Goal: Task Accomplishment & Management: Use online tool/utility

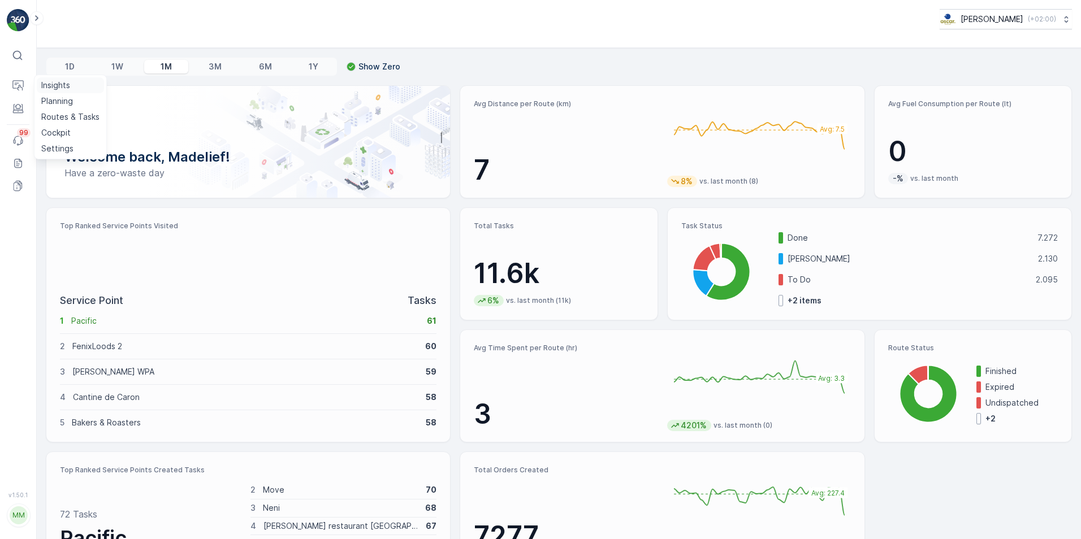
click at [66, 85] on p "Insights" at bounding box center [55, 85] width 29 height 11
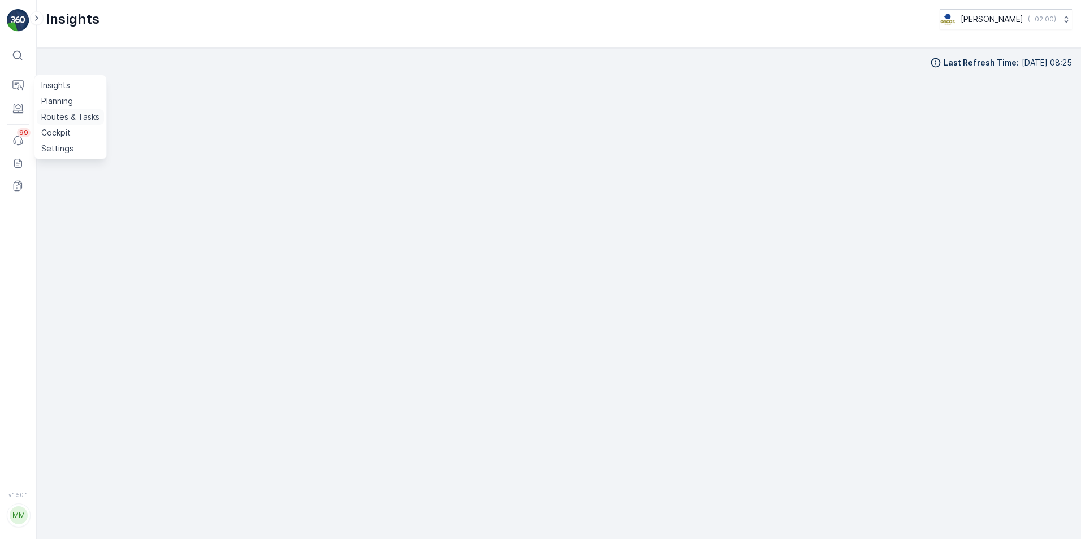
click at [73, 110] on link "Routes & Tasks" at bounding box center [70, 117] width 67 height 16
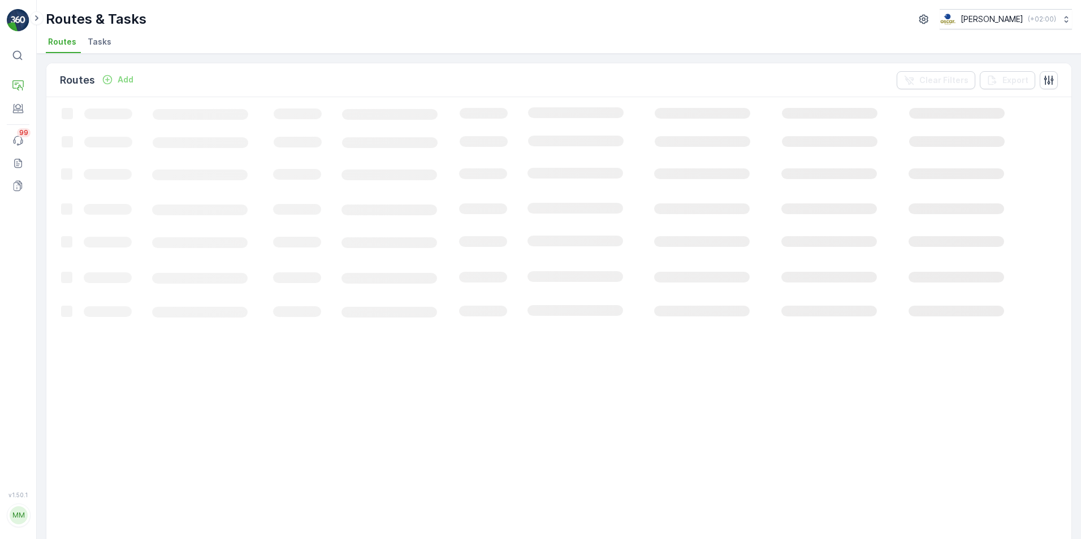
click at [98, 42] on span "Tasks" at bounding box center [100, 41] width 24 height 11
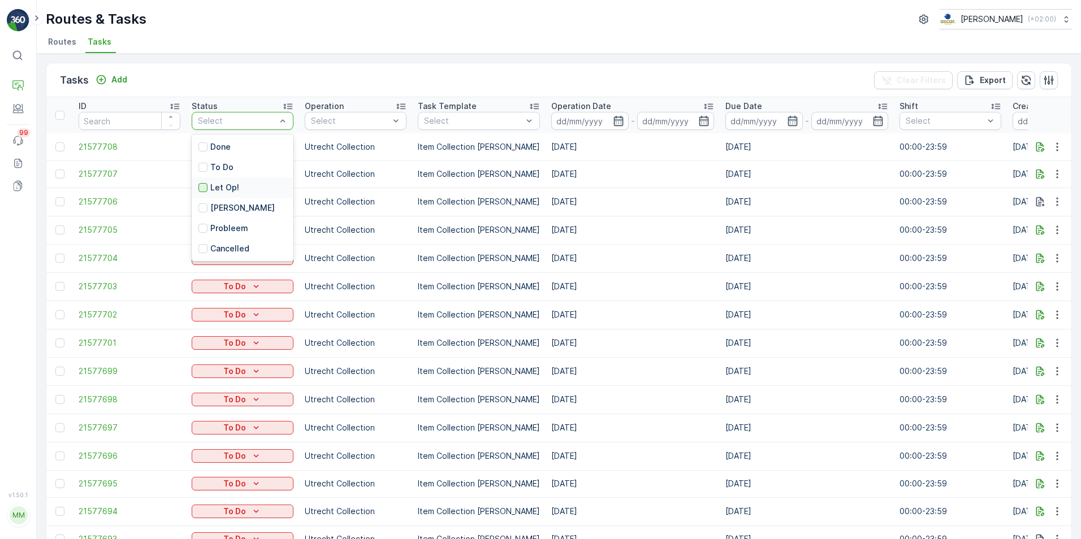
click at [206, 189] on div at bounding box center [202, 187] width 9 height 9
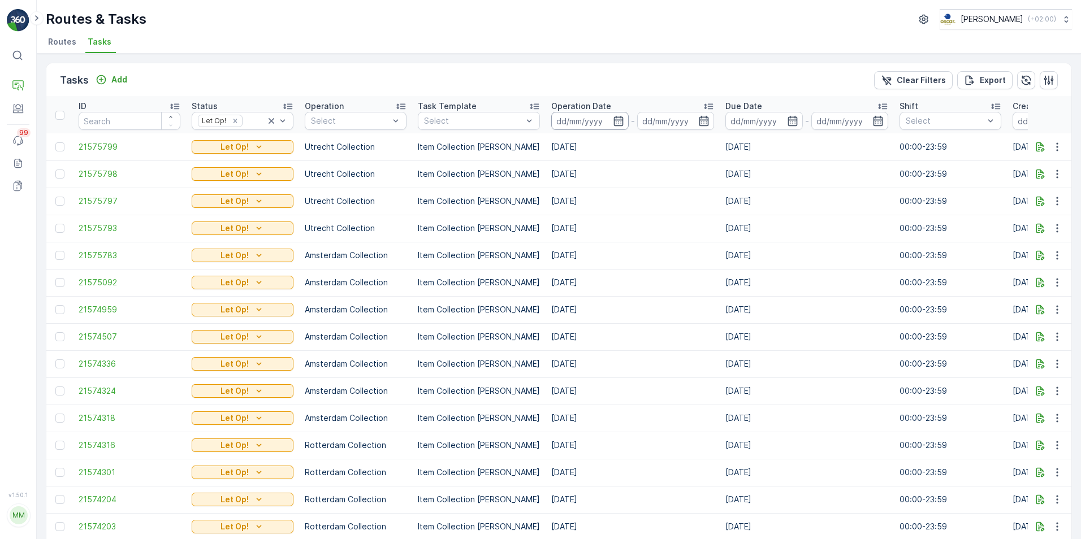
click at [616, 123] on input at bounding box center [589, 121] width 77 height 18
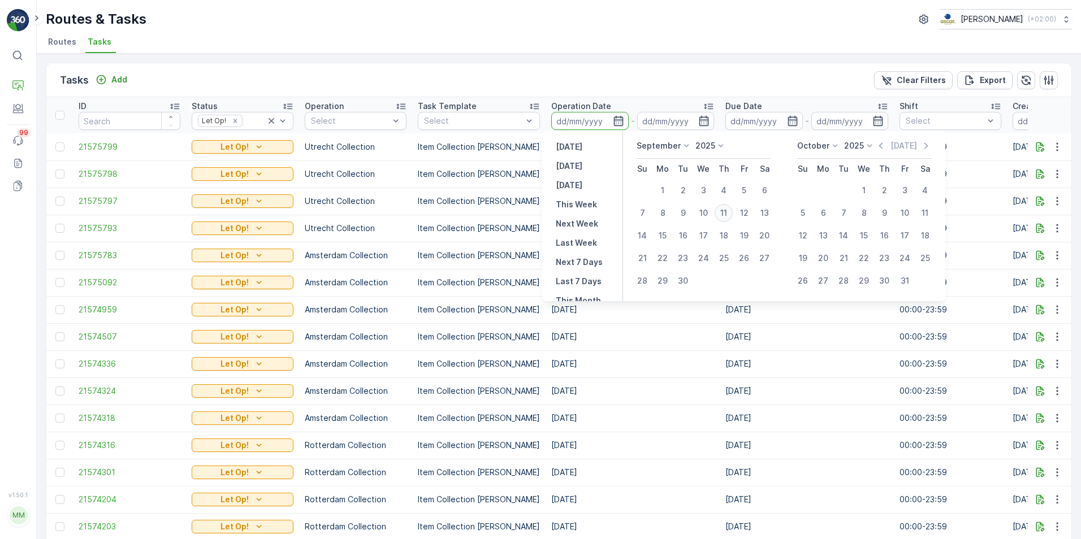
click at [723, 212] on div "11" at bounding box center [723, 213] width 18 height 18
type input "[DATE]"
click at [724, 214] on div "11" at bounding box center [723, 213] width 18 height 18
type input "[DATE]"
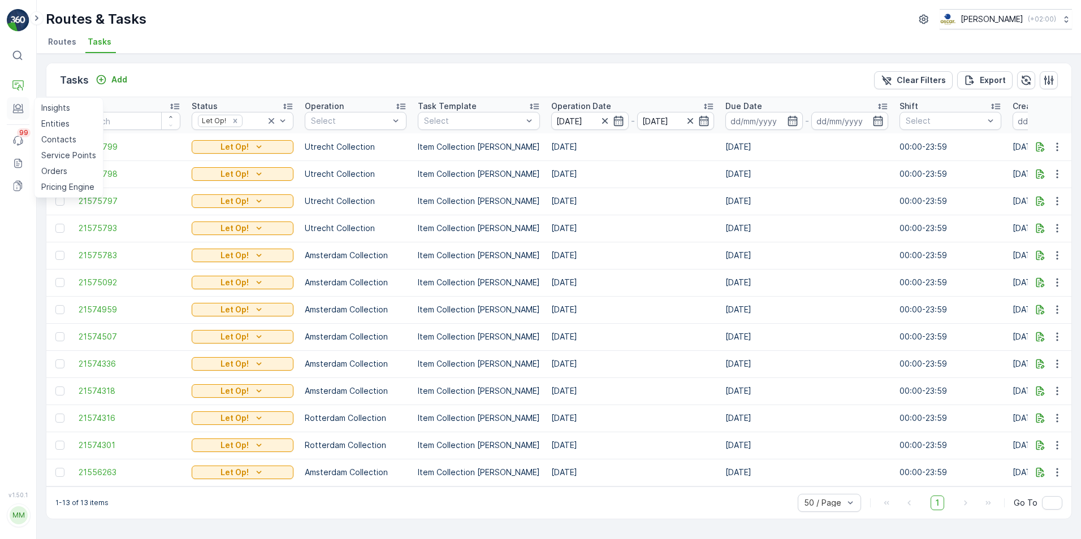
click at [21, 112] on icon at bounding box center [17, 108] width 11 height 11
click at [66, 116] on p "Routes & Tasks" at bounding box center [70, 116] width 58 height 11
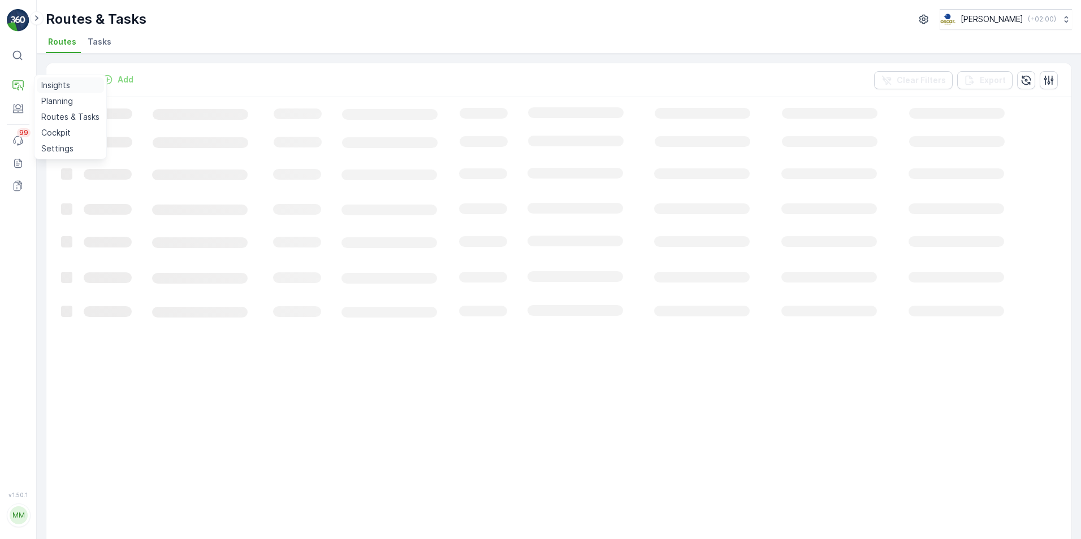
click at [87, 81] on link "Insights" at bounding box center [70, 85] width 67 height 16
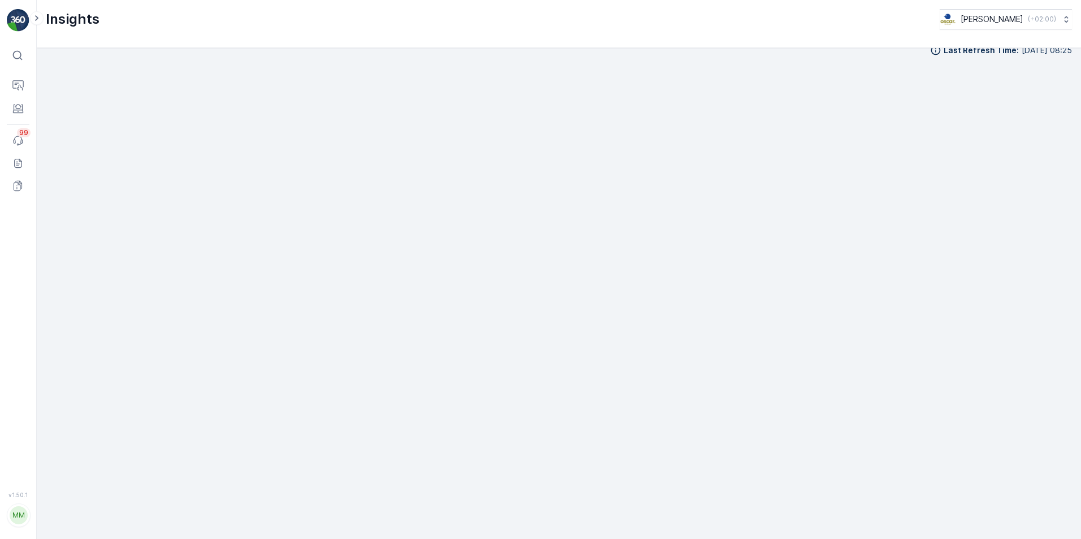
scroll to position [14, 0]
click at [57, 88] on p "Insights" at bounding box center [55, 85] width 29 height 11
click at [53, 85] on p "Insights" at bounding box center [55, 85] width 29 height 11
click at [64, 96] on p "Planning" at bounding box center [57, 101] width 32 height 11
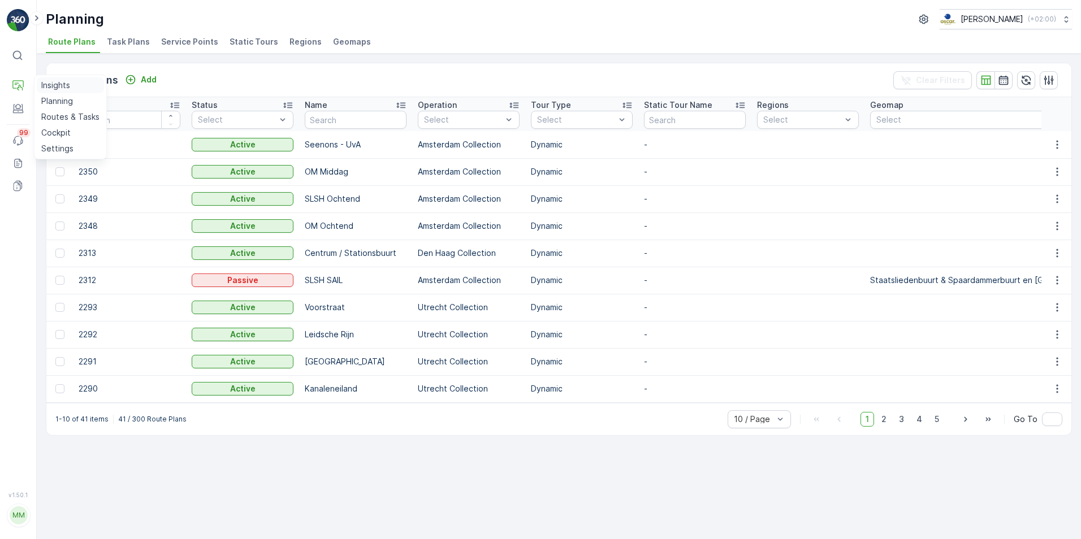
click at [55, 83] on p "Insights" at bounding box center [55, 85] width 29 height 11
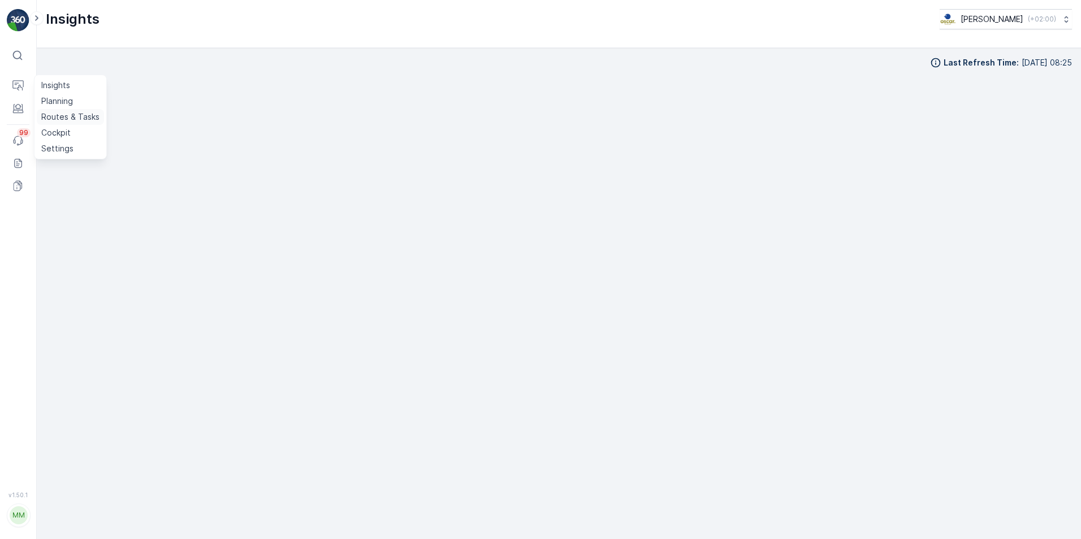
click at [79, 119] on p "Routes & Tasks" at bounding box center [70, 116] width 58 height 11
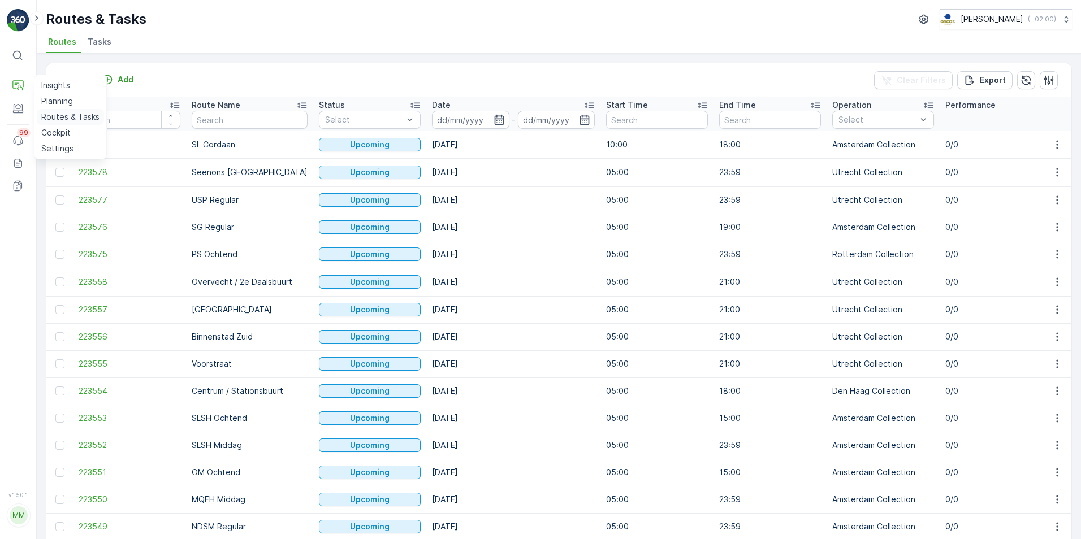
click at [62, 112] on p "Routes & Tasks" at bounding box center [70, 116] width 58 height 11
click at [87, 49] on li "Tasks" at bounding box center [100, 43] width 31 height 19
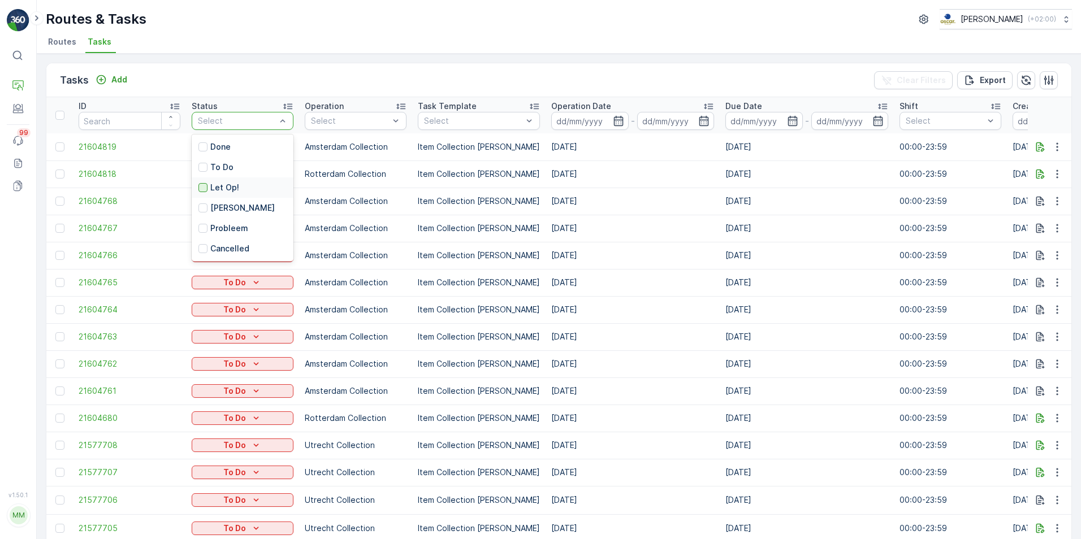
click at [205, 189] on div at bounding box center [202, 187] width 9 height 9
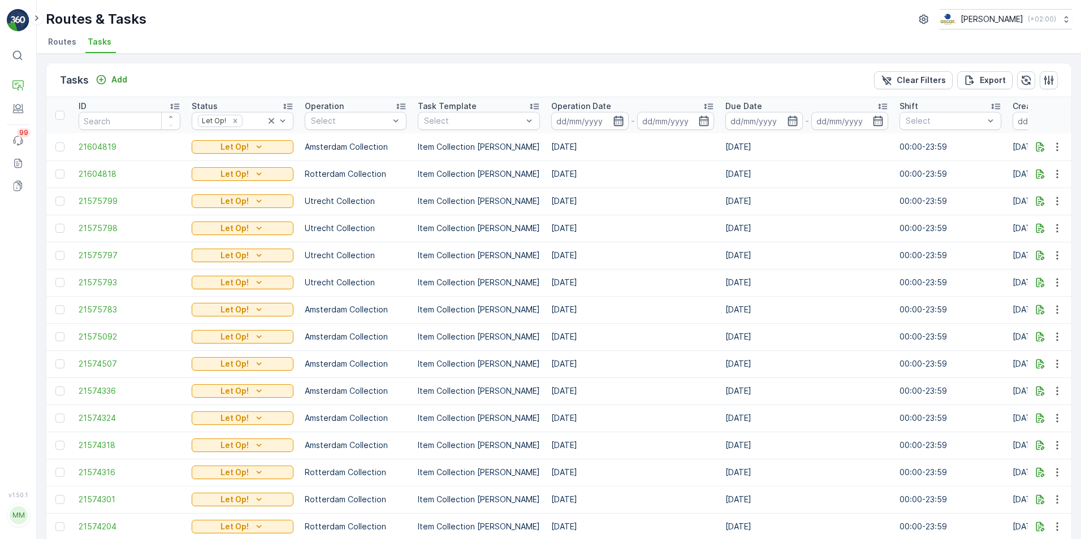
click at [613, 122] on icon "button" at bounding box center [618, 120] width 11 height 11
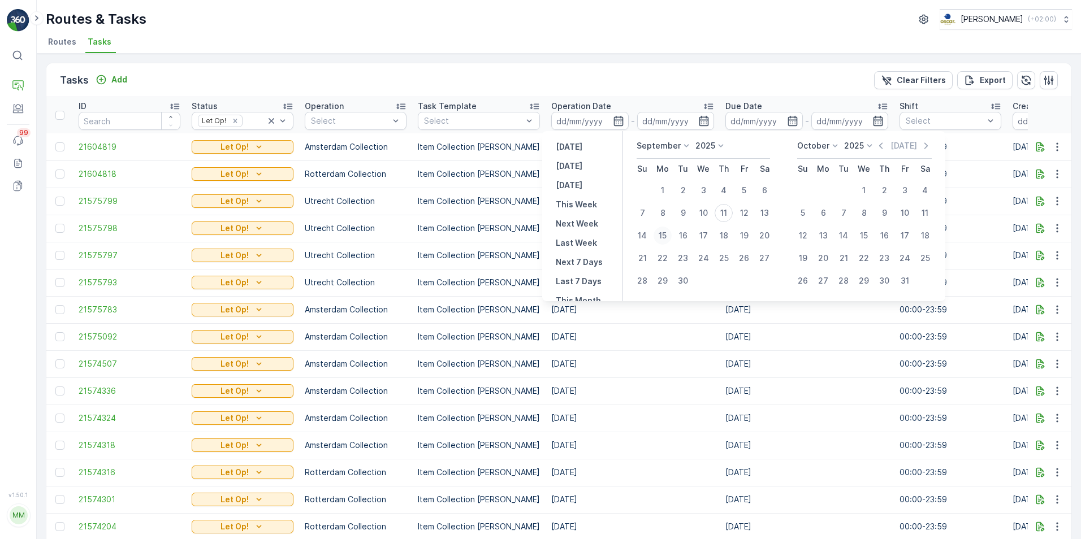
click at [659, 237] on div "15" at bounding box center [662, 236] width 18 height 18
type input "15.09.2025"
click at [613, 119] on icon "button" at bounding box center [618, 120] width 11 height 11
type input "15.09.2025"
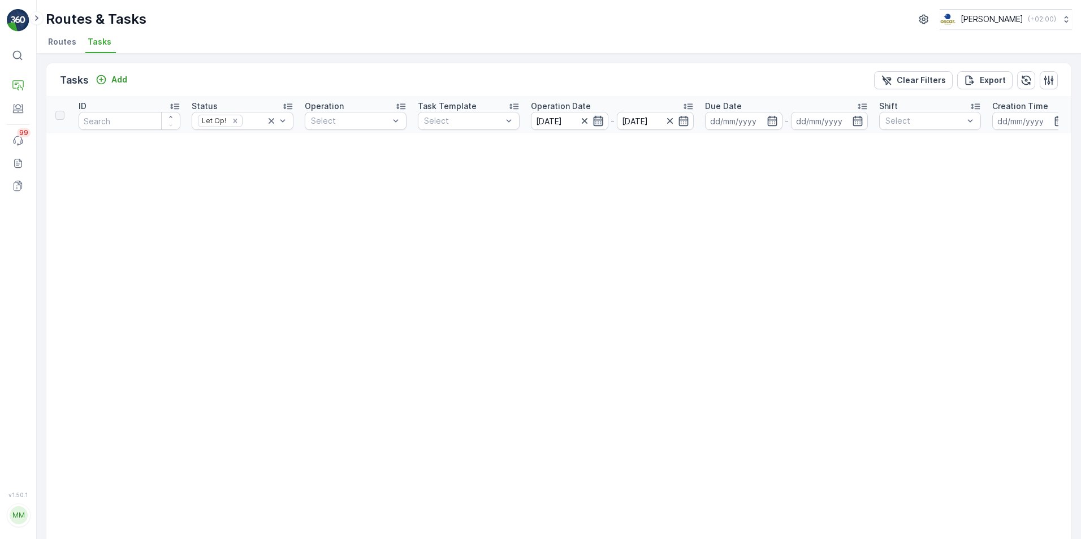
click at [596, 119] on icon "button" at bounding box center [597, 120] width 11 height 11
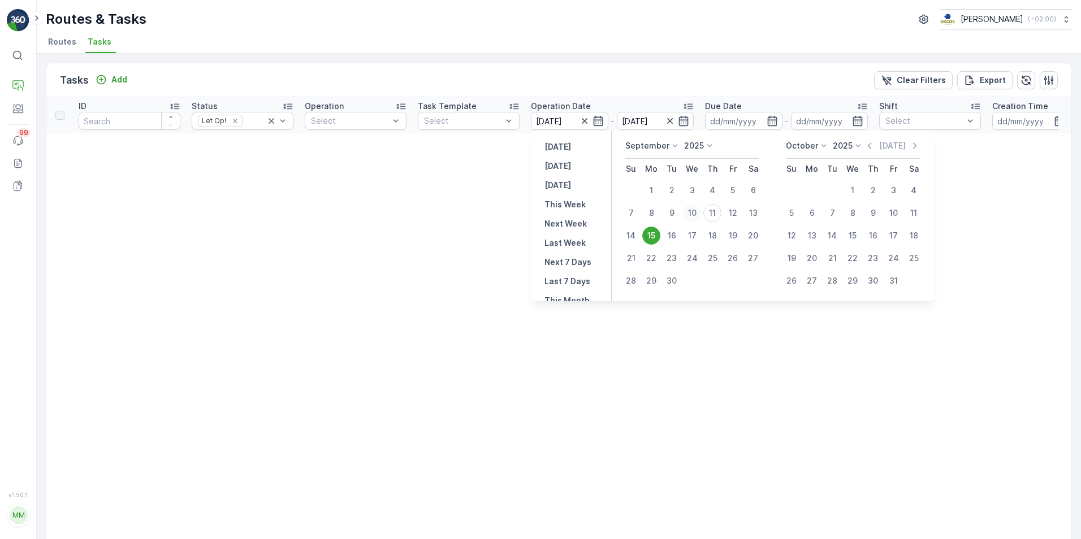
click at [698, 208] on div "10" at bounding box center [692, 213] width 18 height 18
type input "10.09.2025"
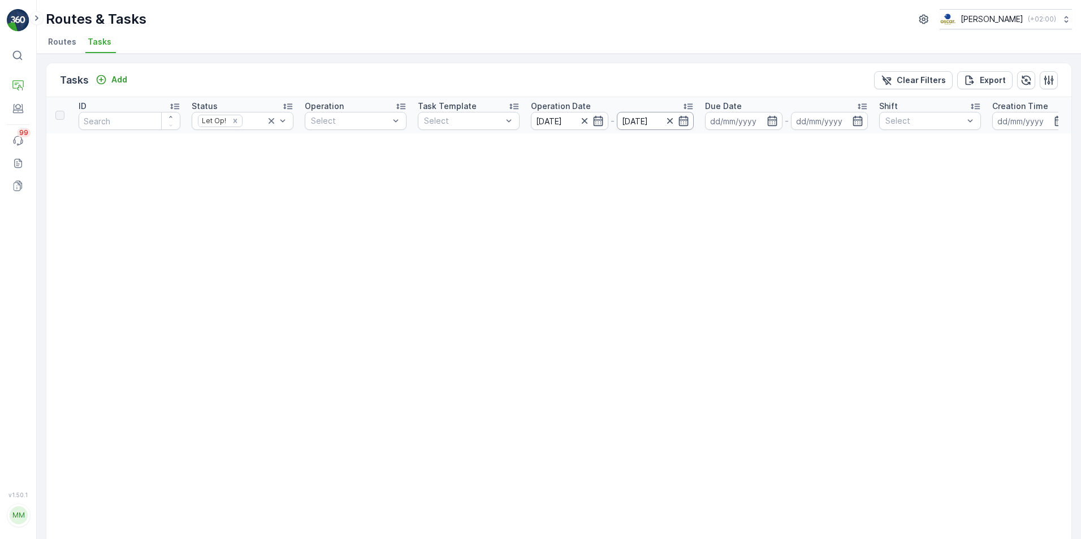
click at [684, 115] on input "10.09.2025" at bounding box center [655, 121] width 77 height 18
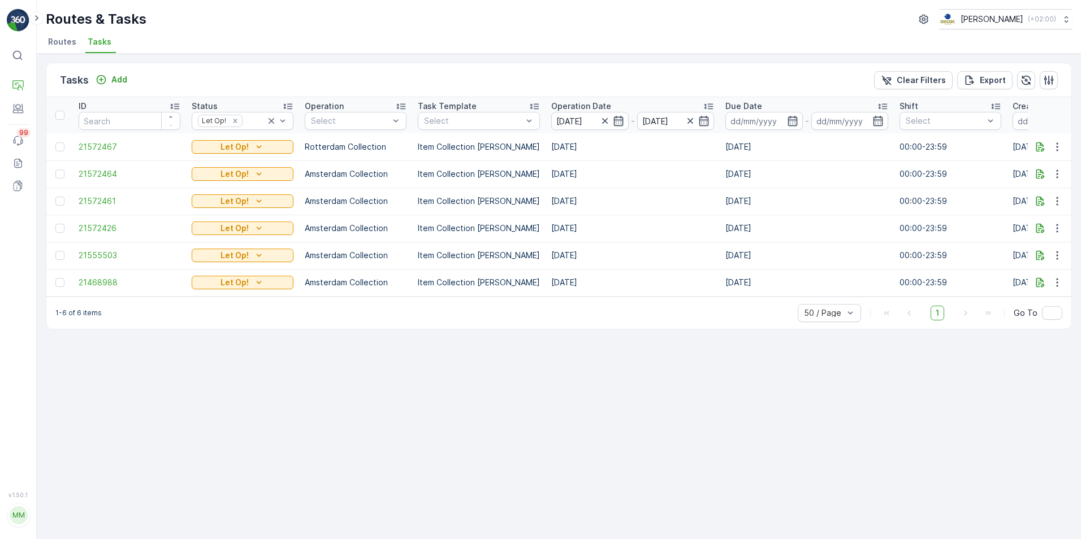
drag, startPoint x: 401, startPoint y: 306, endPoint x: 494, endPoint y: 304, distance: 92.7
click at [484, 306] on div "1-6 of 6 items 50 / Page 1 Go To" at bounding box center [558, 313] width 1025 height 32
click at [413, 408] on div "Tasks Add Clear Filters Export ID Status Let Op! Operation Select Task Template…" at bounding box center [559, 297] width 1044 height 486
click at [65, 122] on p "Routes & Tasks" at bounding box center [70, 116] width 58 height 11
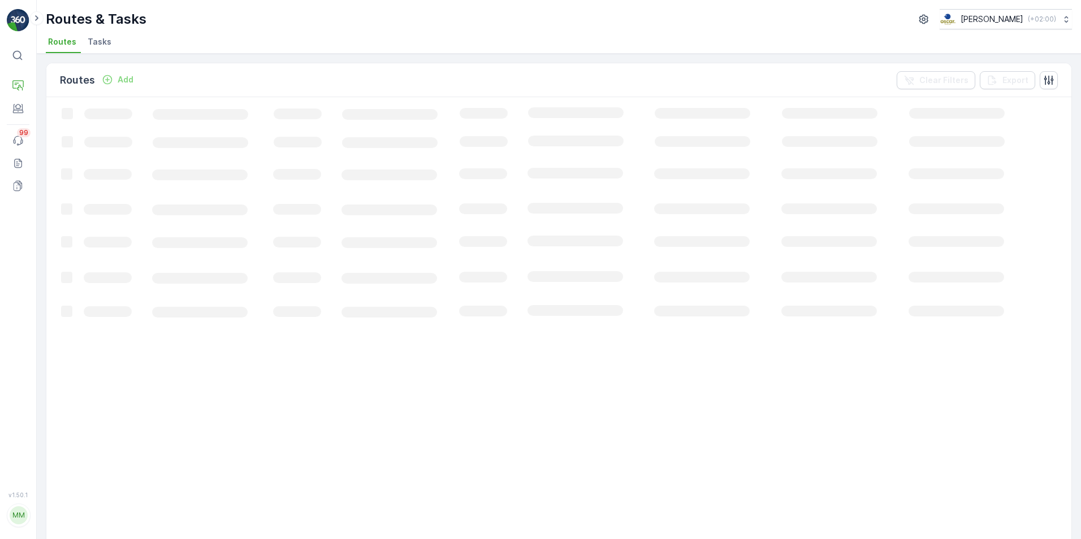
click at [98, 41] on span "Tasks" at bounding box center [100, 41] width 24 height 11
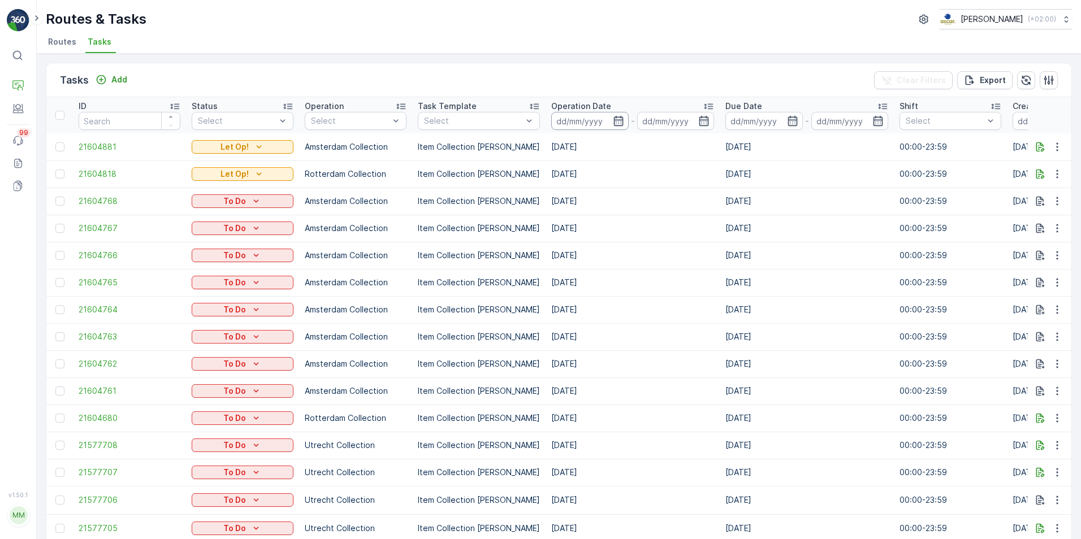
click at [612, 127] on input at bounding box center [589, 121] width 77 height 18
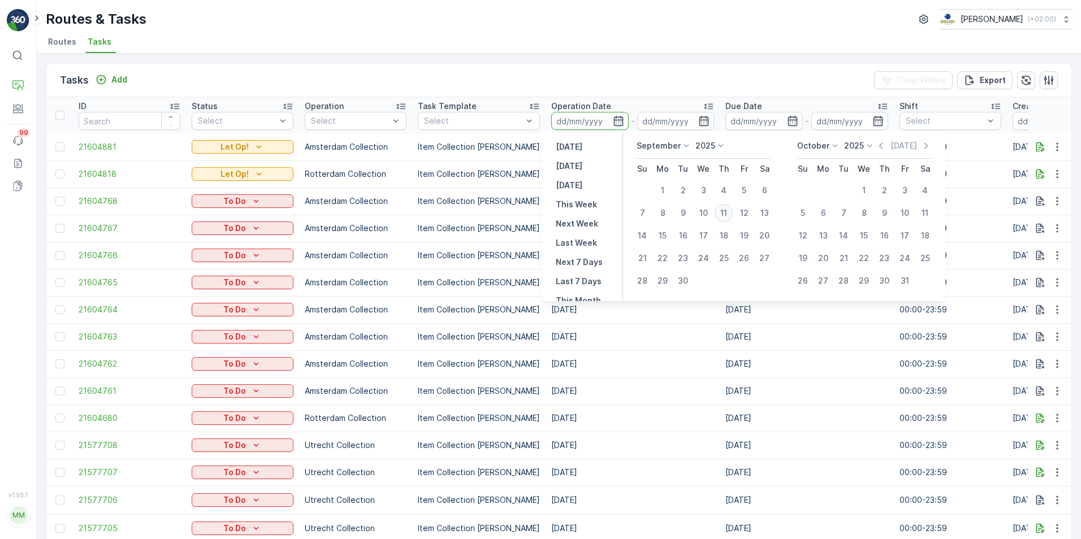
click at [727, 214] on div "11" at bounding box center [723, 213] width 18 height 18
type input "[DATE]"
click at [727, 214] on div "11" at bounding box center [723, 213] width 18 height 18
type input "[DATE]"
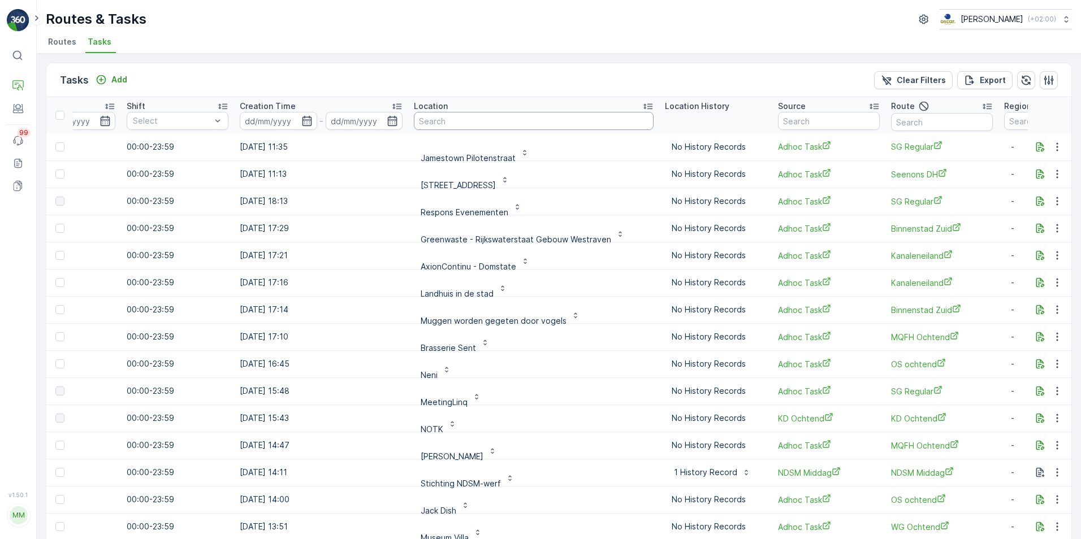
click at [442, 125] on input "text" at bounding box center [534, 121] width 240 height 18
type input "esh"
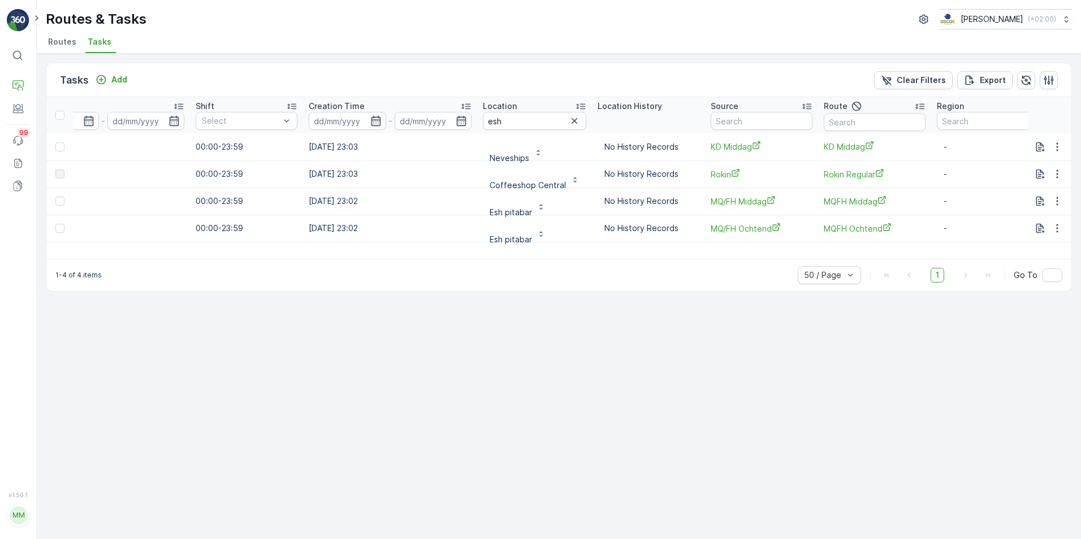
scroll to position [0, 710]
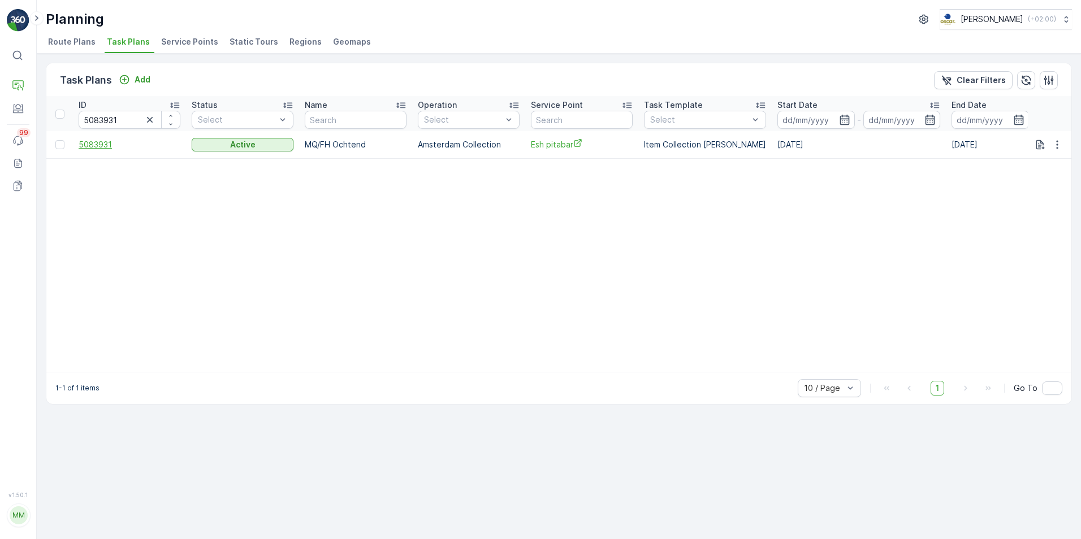
click at [102, 144] on span "5083931" at bounding box center [130, 144] width 102 height 11
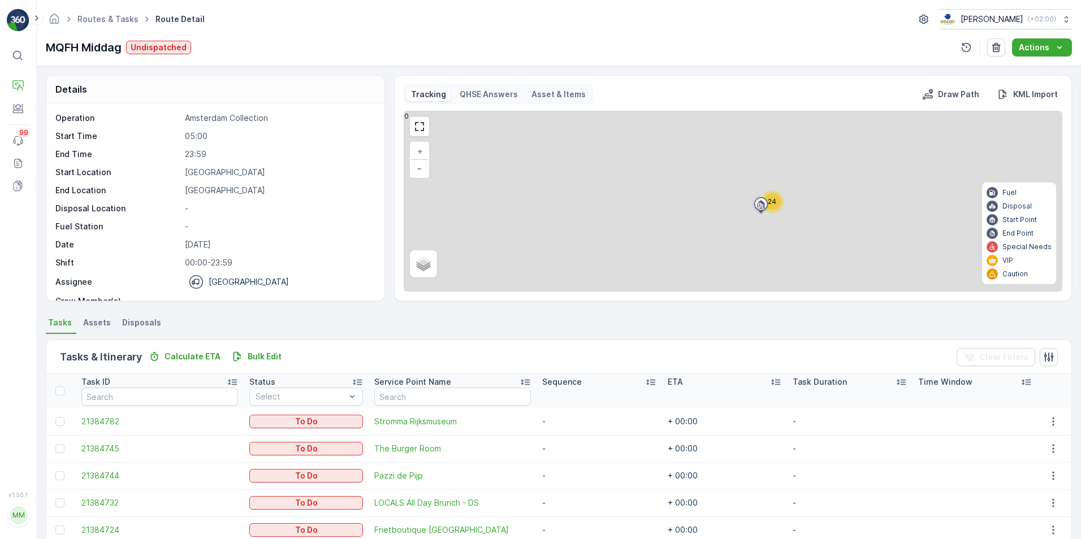
drag, startPoint x: 792, startPoint y: 158, endPoint x: 807, endPoint y: 229, distance: 72.7
click at [807, 229] on div "24 + − Satellite Roadmap Terrain Hybrid Leaflet Fuel Disposal Start Point End P…" at bounding box center [732, 201] width 657 height 180
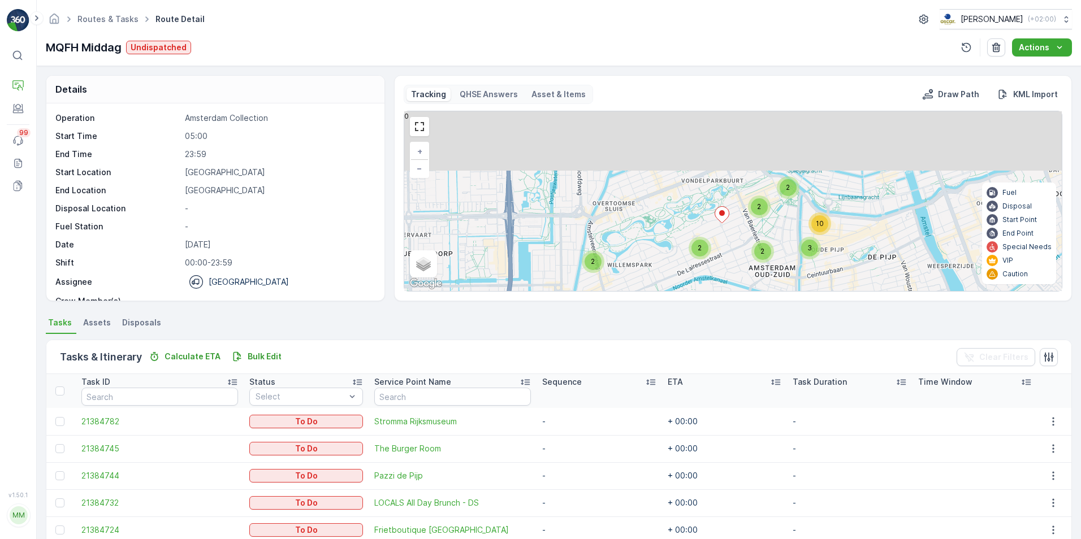
drag, startPoint x: 721, startPoint y: 172, endPoint x: 722, endPoint y: 253, distance: 81.4
click at [722, 253] on div "2 2 2 2 2 3 10 + − Satellite Roadmap Terrain Hybrid Leaflet Keyboard shortcuts …" at bounding box center [732, 201] width 657 height 180
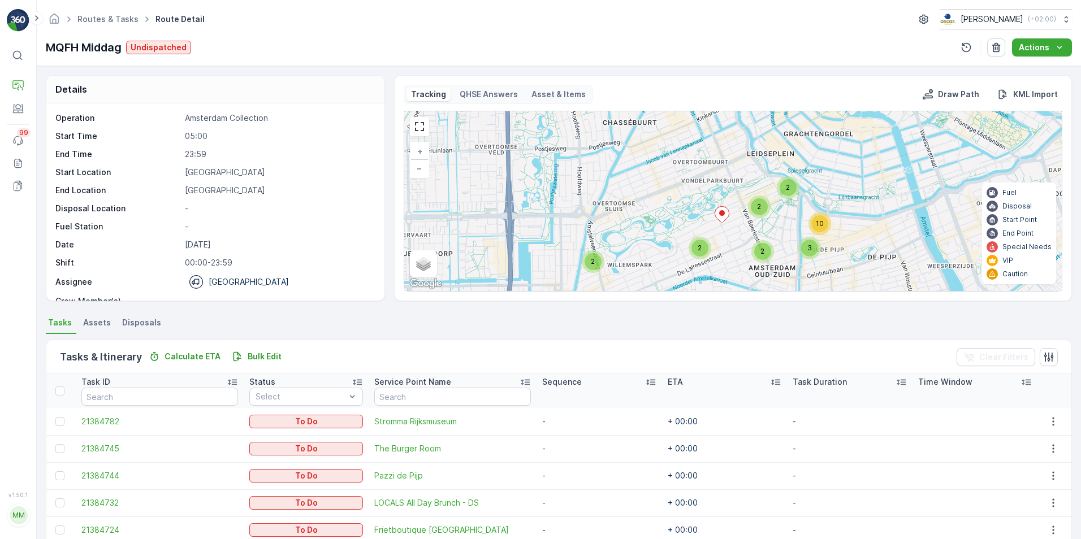
click at [721, 216] on ellipse at bounding box center [722, 213] width 6 height 6
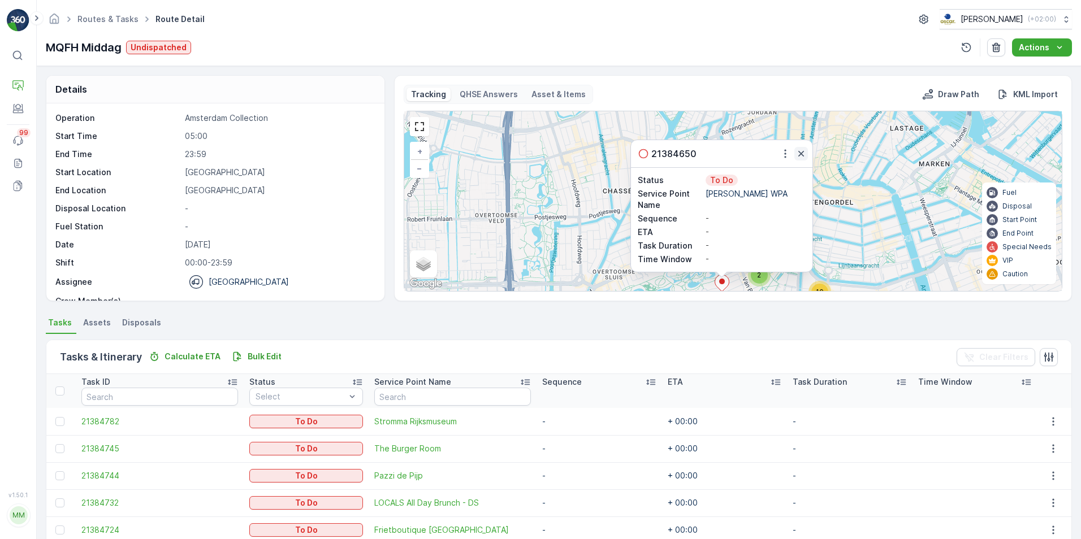
click at [800, 153] on icon "button" at bounding box center [800, 153] width 11 height 11
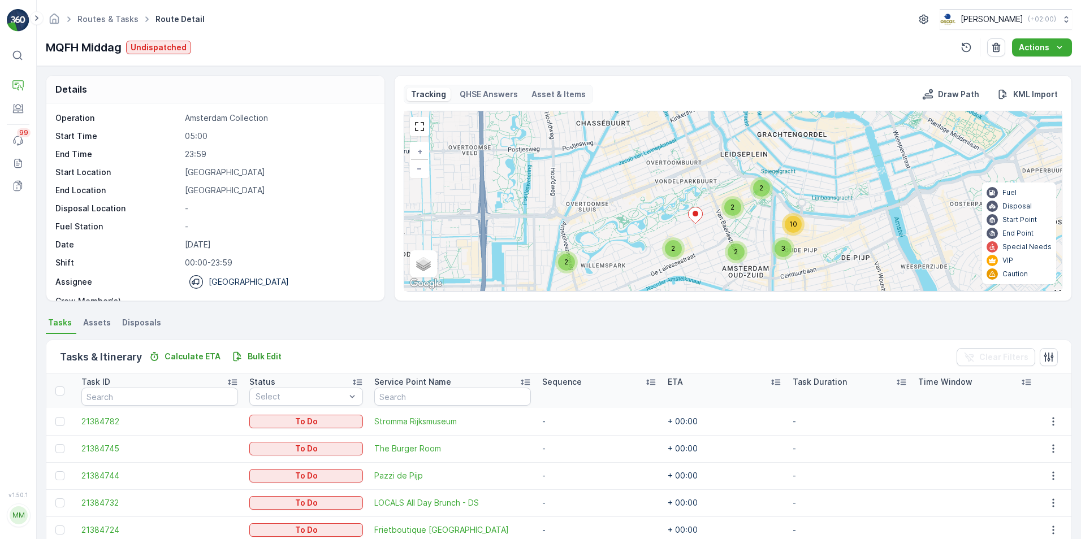
drag, startPoint x: 849, startPoint y: 231, endPoint x: 793, endPoint y: 109, distance: 133.8
click at [793, 109] on div "Tracking QHSE Answers Asset & Items Draw Path KML Import 2 2 2 2 2 3 10 + − Sat…" at bounding box center [733, 188] width 659 height 207
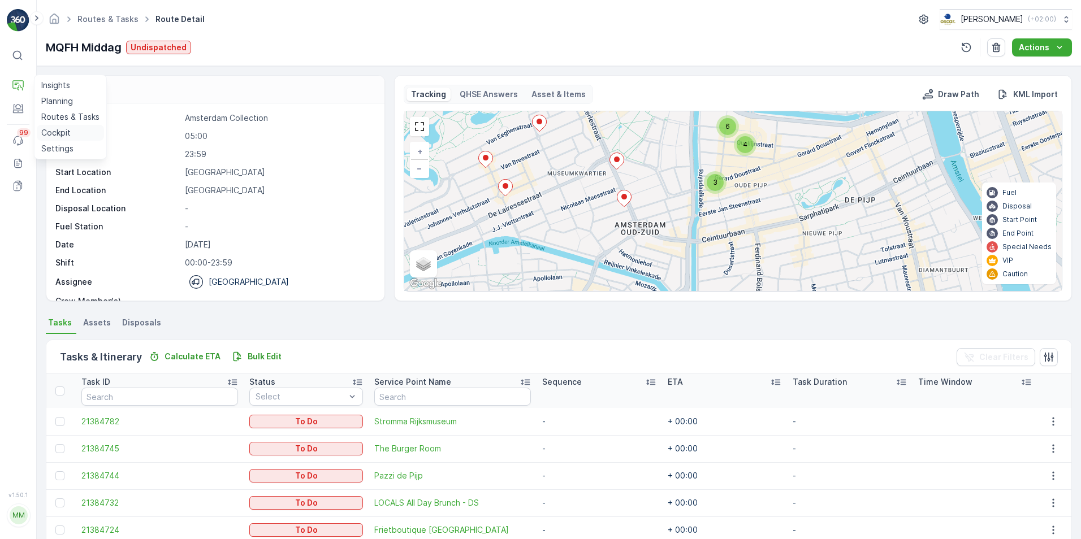
click at [51, 129] on p "Cockpit" at bounding box center [55, 132] width 29 height 11
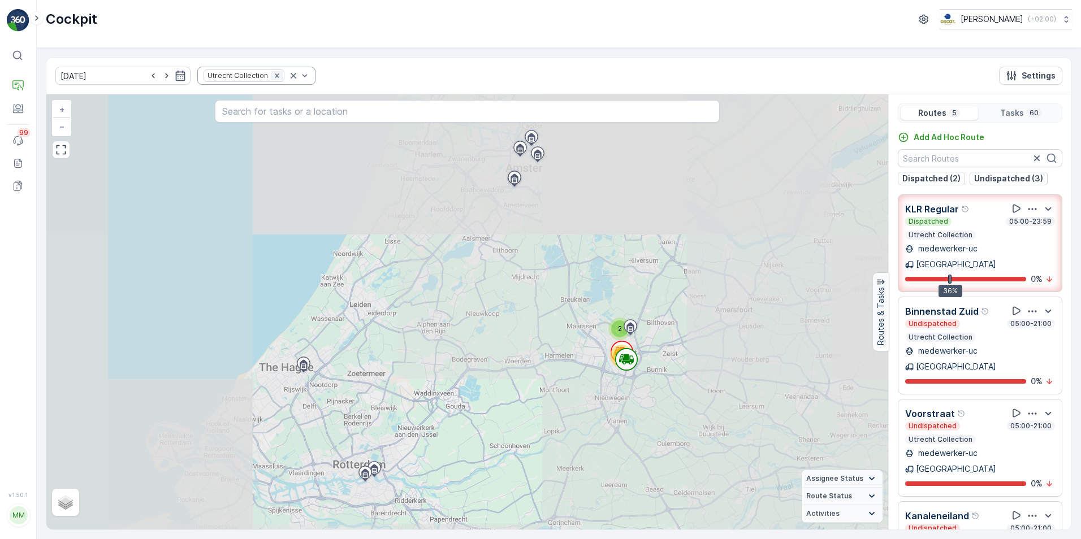
click at [273, 72] on icon "Remove Utrecht Collection" at bounding box center [277, 76] width 8 height 8
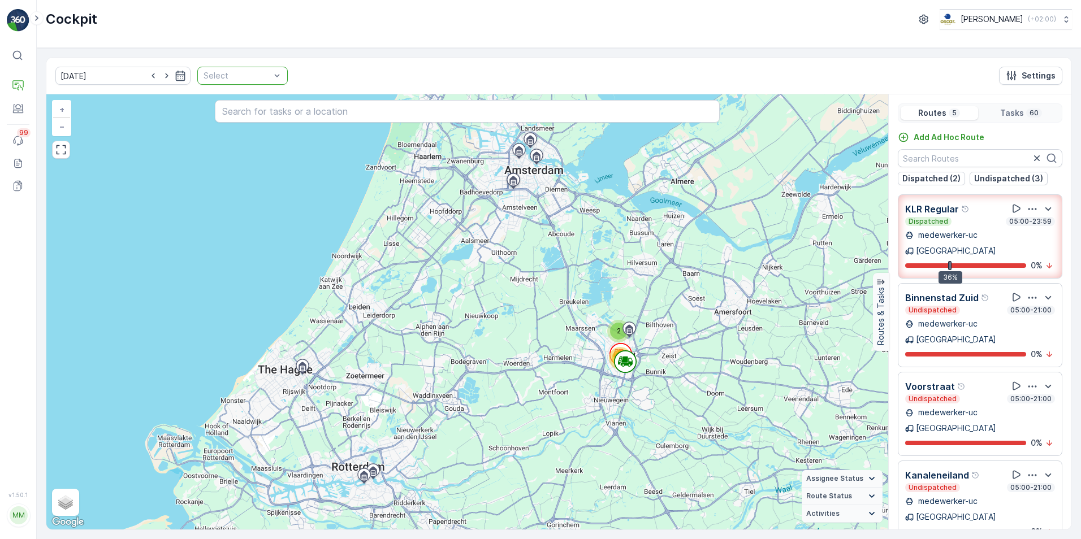
click at [217, 75] on div at bounding box center [236, 75] width 69 height 9
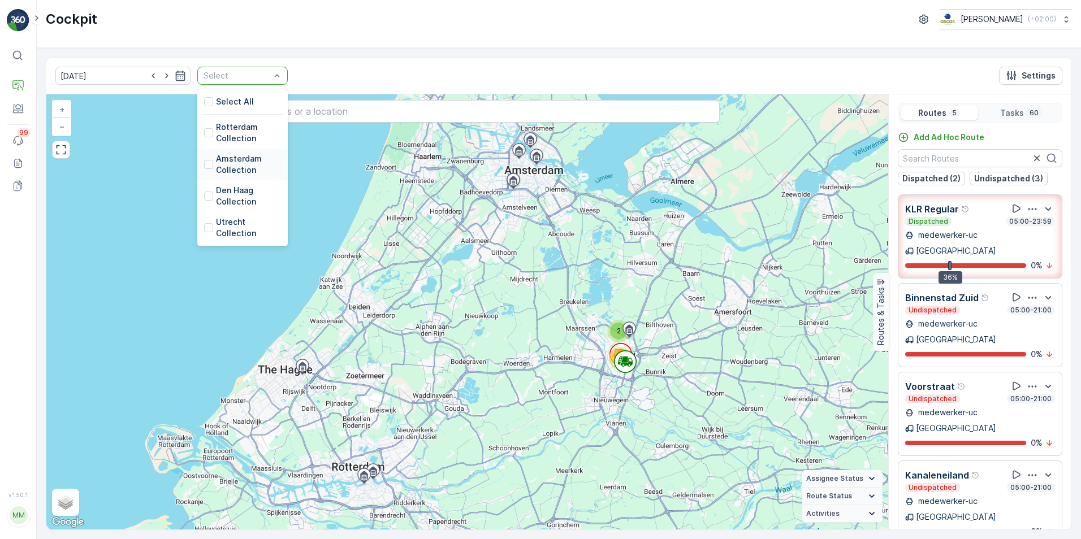
click at [216, 165] on p "Amsterdam Collection" at bounding box center [248, 164] width 65 height 23
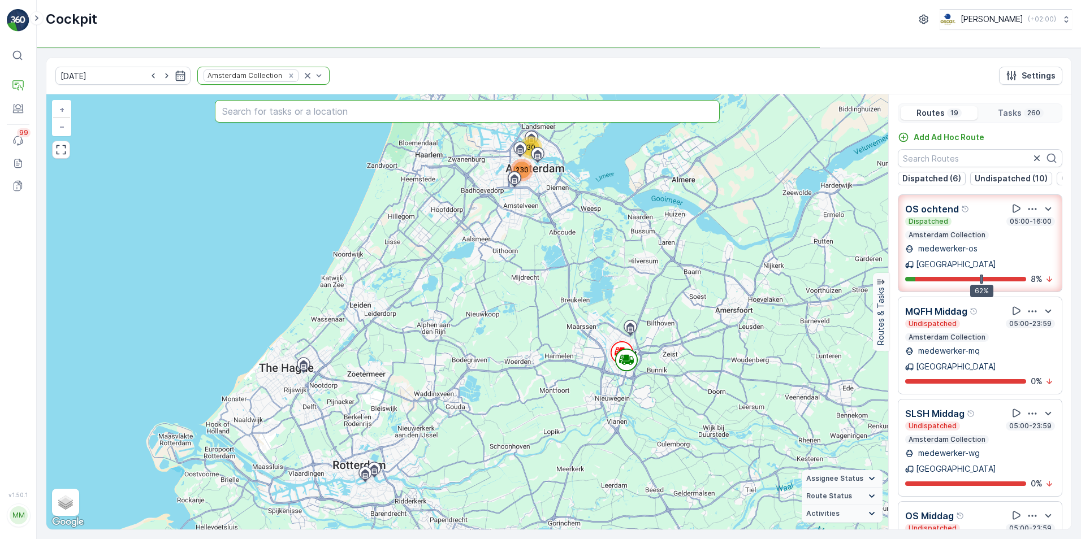
click at [276, 112] on input "text" at bounding box center [467, 111] width 505 height 23
type input "esh"
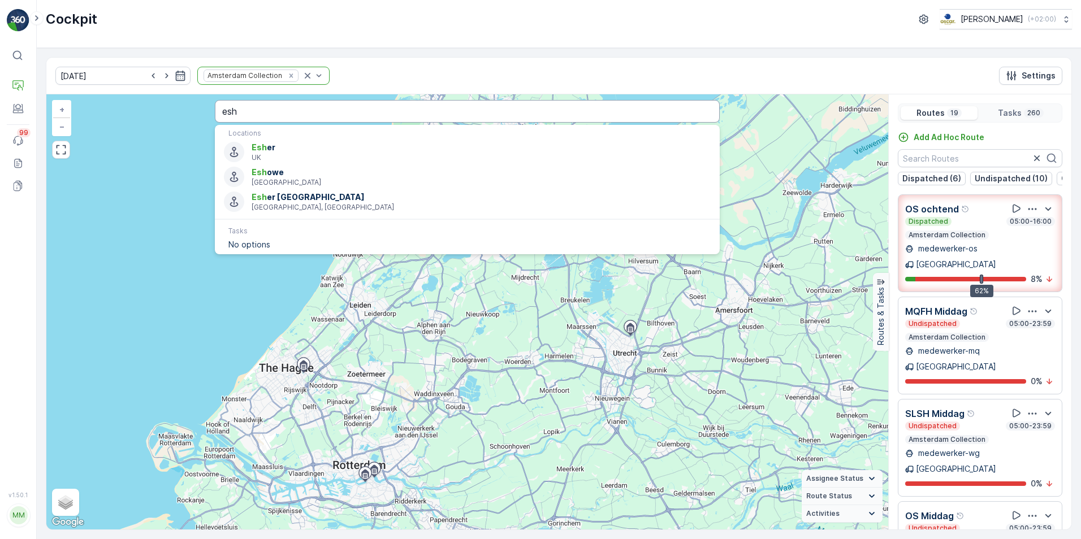
click at [280, 117] on input "esh" at bounding box center [467, 111] width 505 height 23
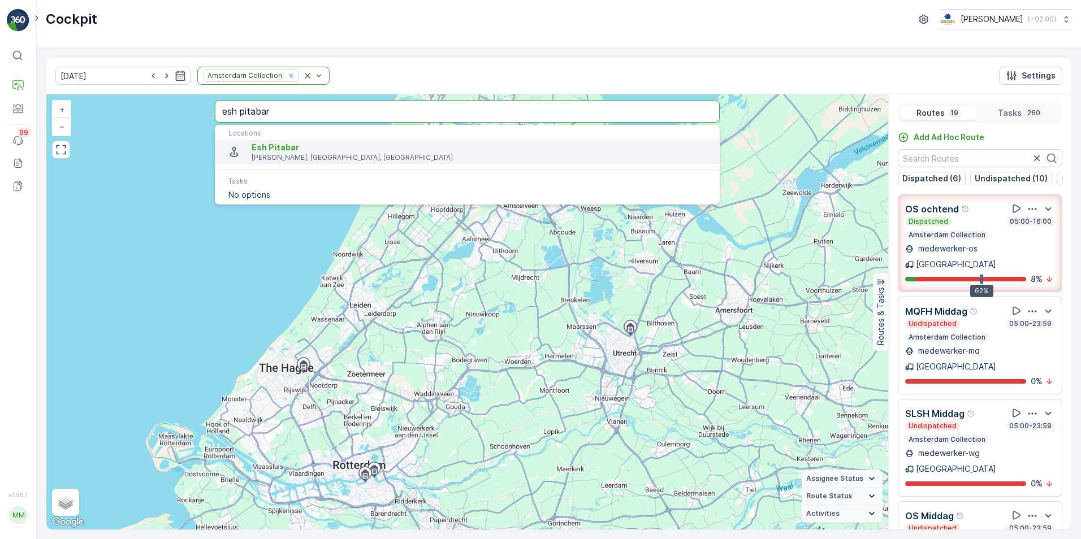
type input "esh pitabar"
click at [188, 174] on div "30 230 + − Satellite Roadmap Terrain Hybrid Leaflet Keyboard shortcuts Map Data…" at bounding box center [467, 311] width 842 height 435
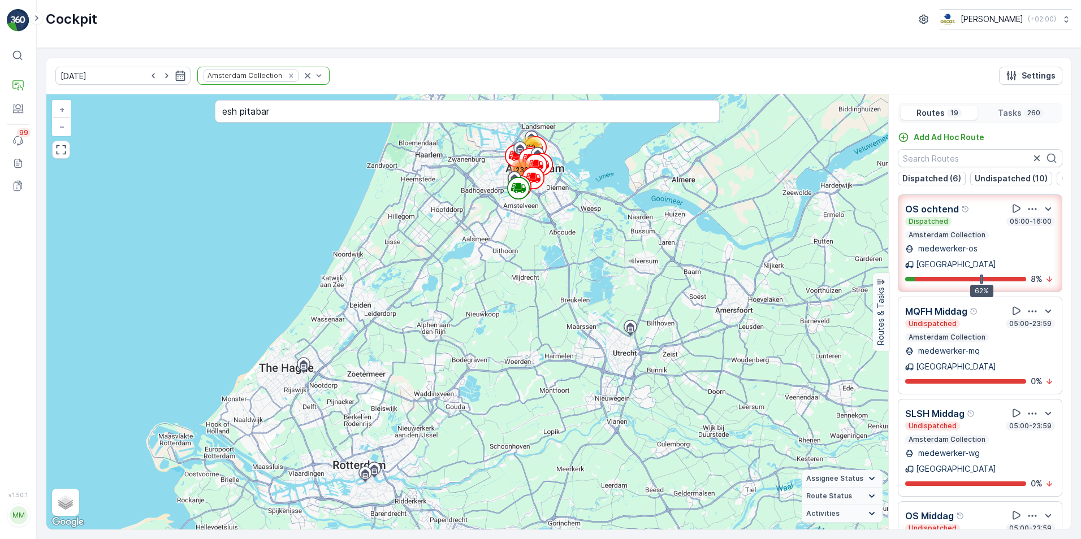
click at [943, 305] on p "MQFH Middag" at bounding box center [936, 312] width 62 height 14
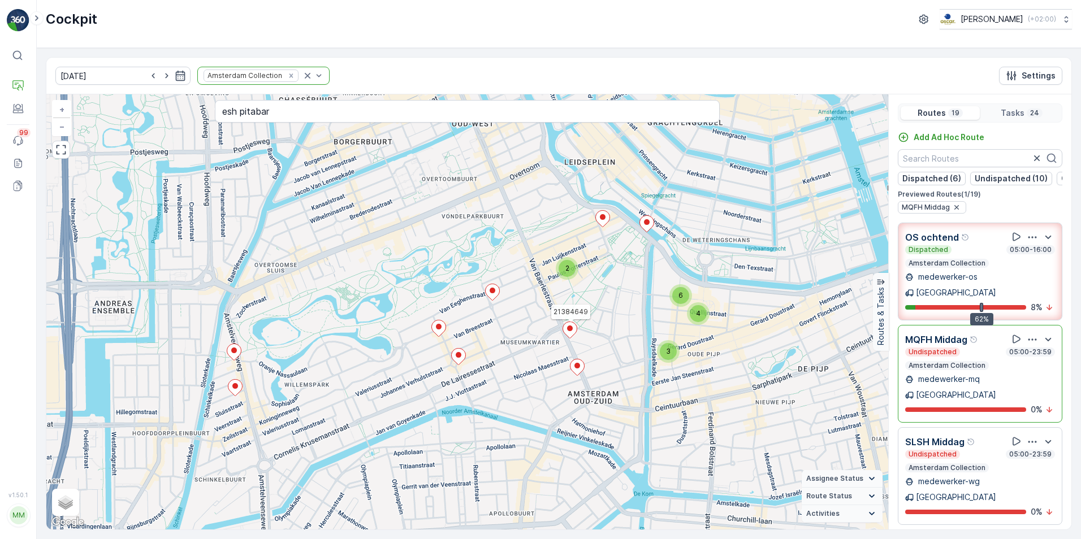
click at [567, 330] on icon at bounding box center [570, 330] width 14 height 16
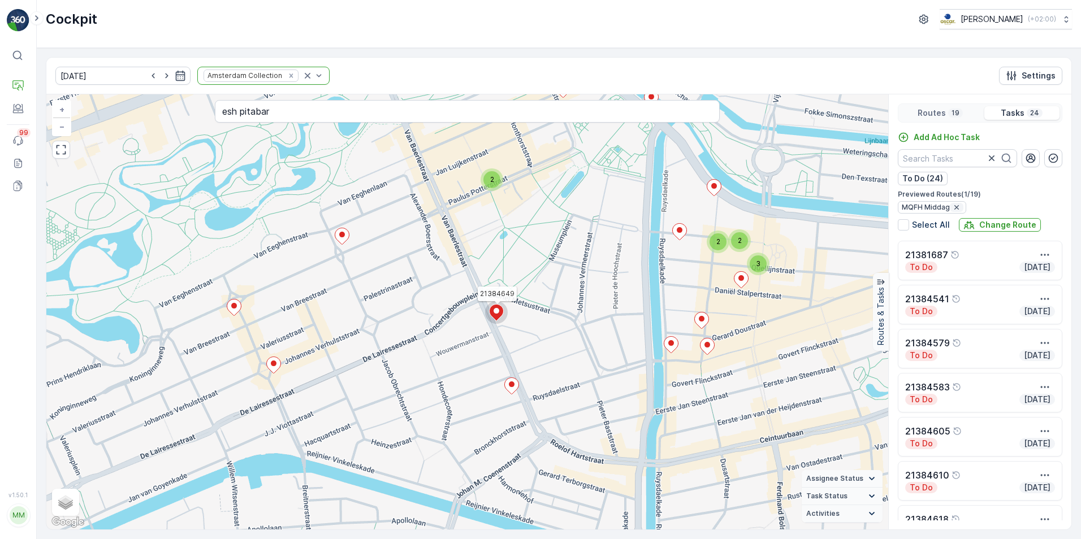
click at [955, 206] on icon "button" at bounding box center [956, 207] width 9 height 9
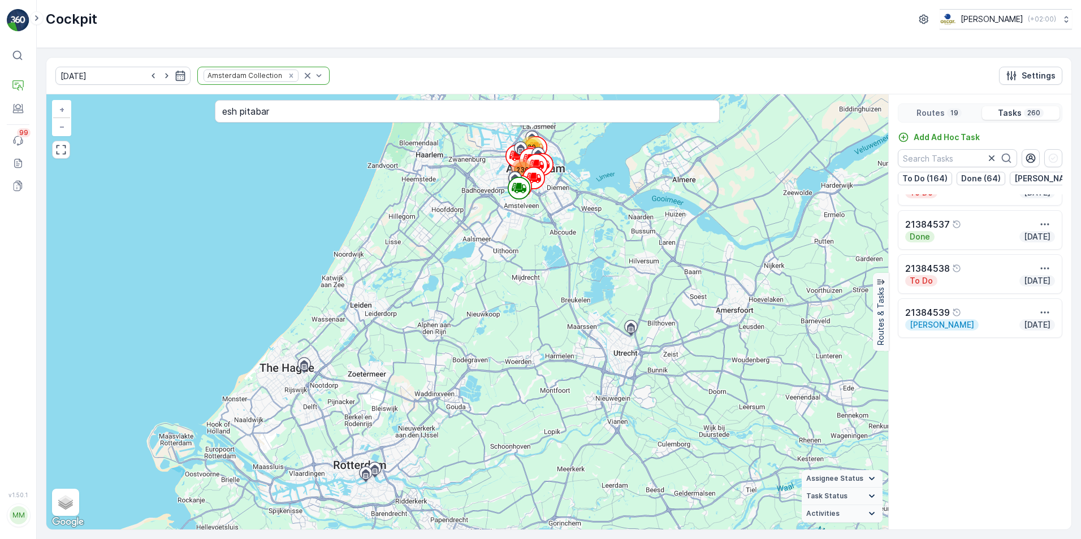
scroll to position [339, 0]
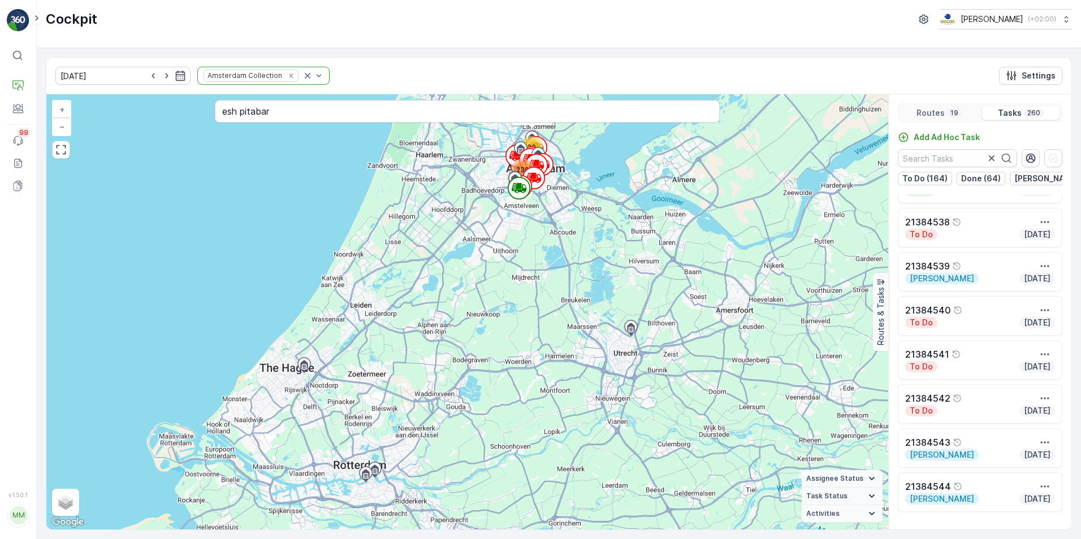
click at [951, 115] on p "19" at bounding box center [954, 113] width 10 height 9
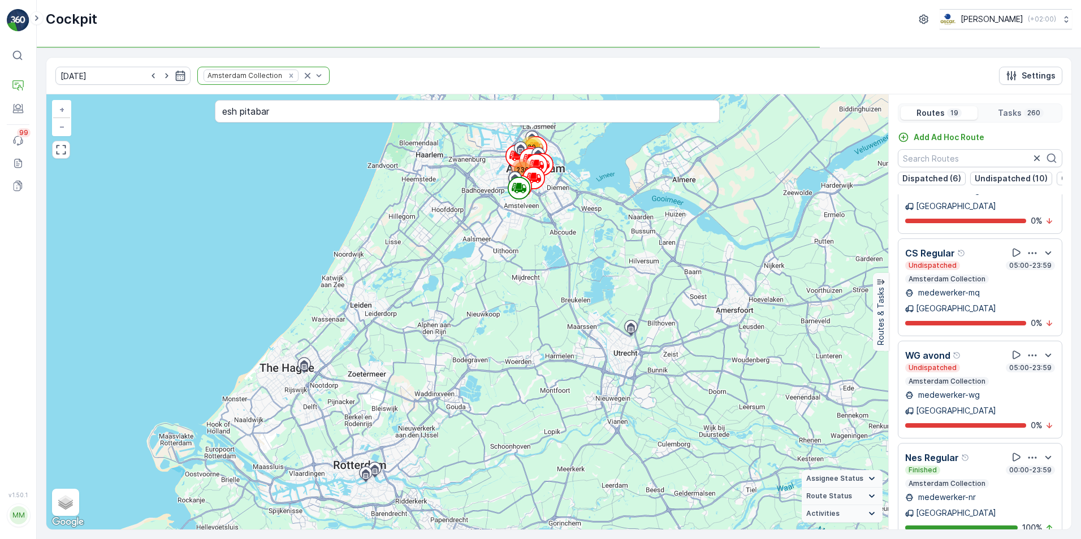
scroll to position [1074, 0]
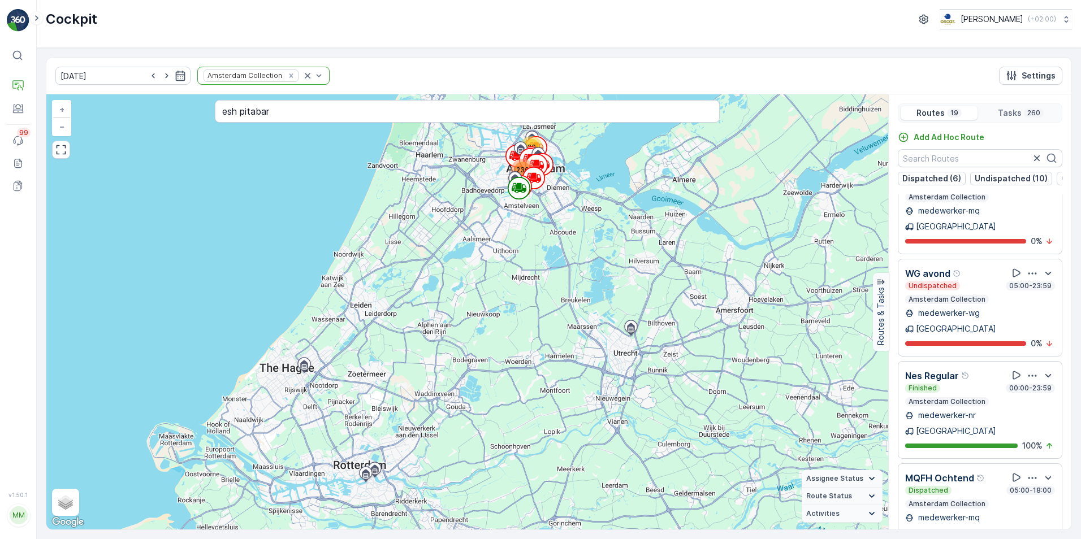
click at [968, 471] on p "MQFH Ochtend" at bounding box center [939, 478] width 69 height 14
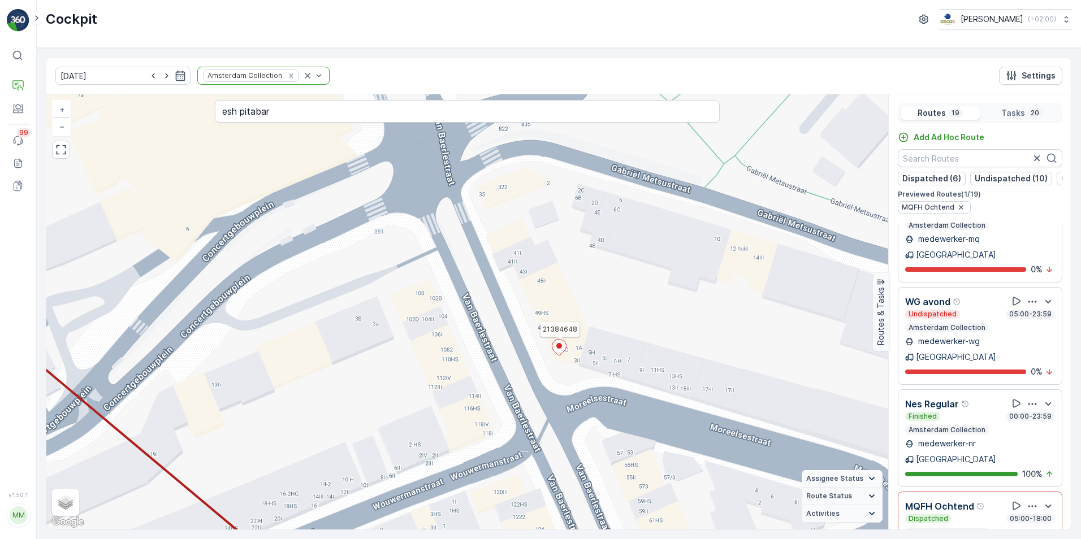
click at [561, 346] on ellipse at bounding box center [559, 346] width 6 height 6
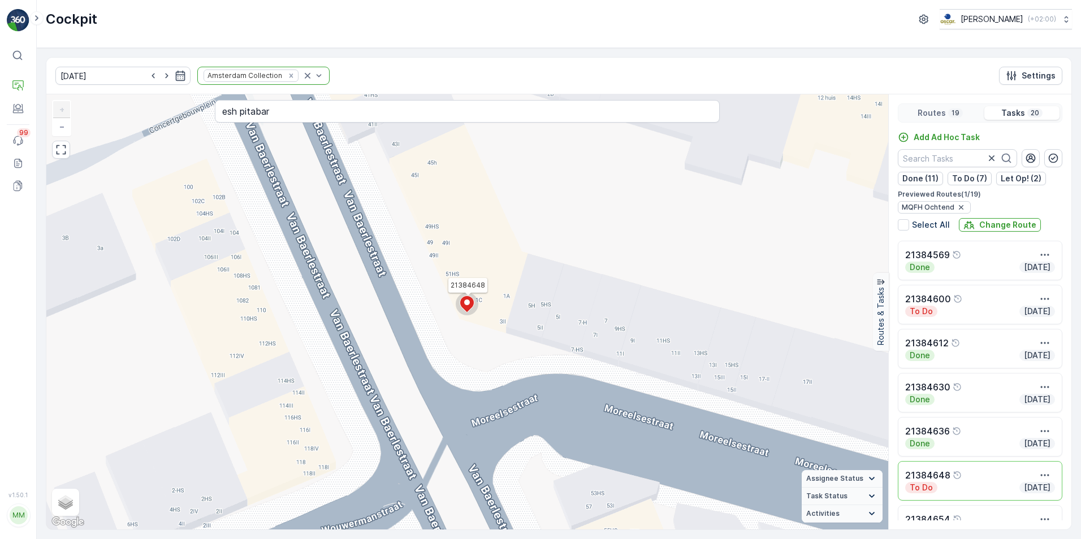
click at [466, 303] on ellipse at bounding box center [467, 303] width 6 height 6
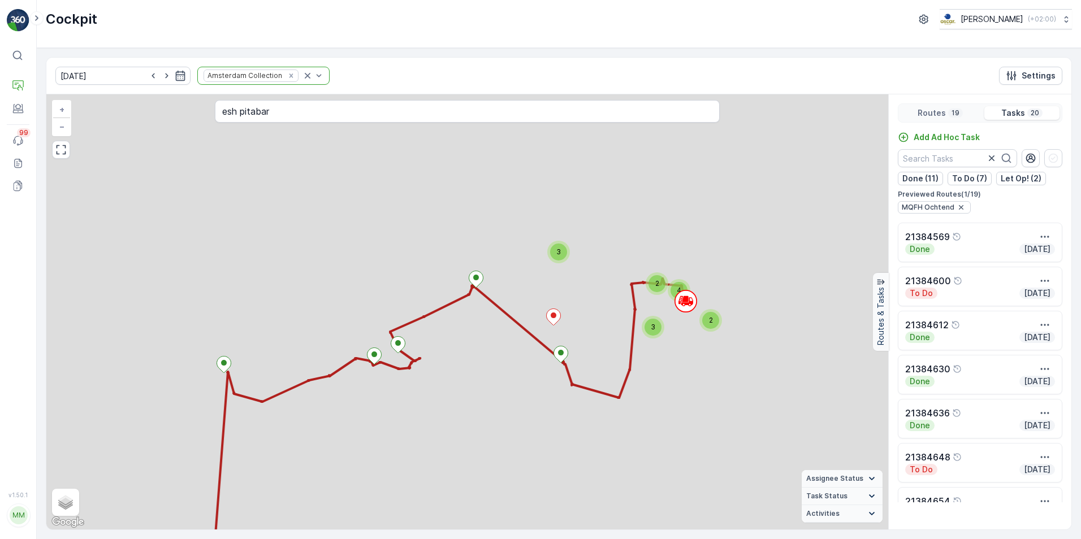
click at [466, 303] on div "2 2 4 3 3 + − Satellite Roadmap Terrain Hybrid Leaflet Keyboard shortcuts Map D…" at bounding box center [467, 311] width 842 height 435
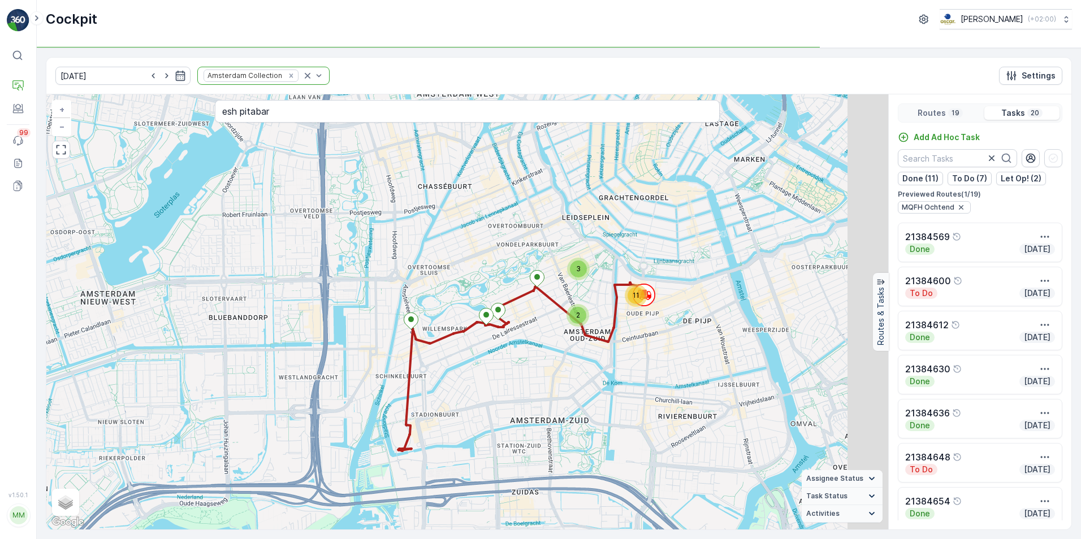
drag, startPoint x: 714, startPoint y: 357, endPoint x: 654, endPoint y: 357, distance: 60.5
click at [654, 357] on div "2 11 3 + − Satellite Roadmap Terrain Hybrid Leaflet Keyboard shortcuts Map Data…" at bounding box center [467, 311] width 842 height 435
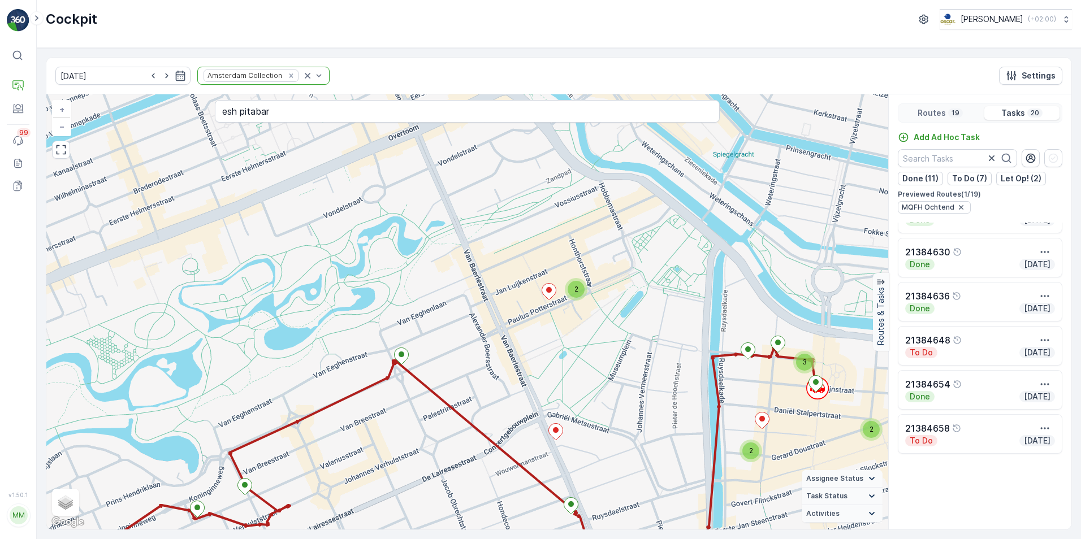
scroll to position [0, 0]
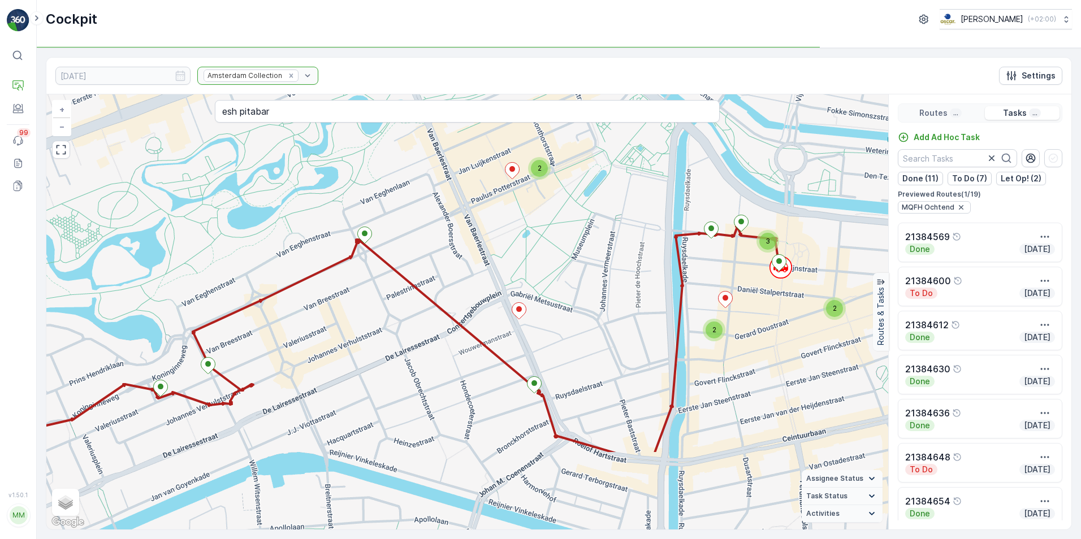
drag, startPoint x: 829, startPoint y: 443, endPoint x: 792, endPoint y: 322, distance: 126.4
click at [792, 322] on div "2 2 3 2 + − Satellite Roadmap Terrain Hybrid Leaflet Keyboard shortcuts Map Dat…" at bounding box center [467, 311] width 842 height 435
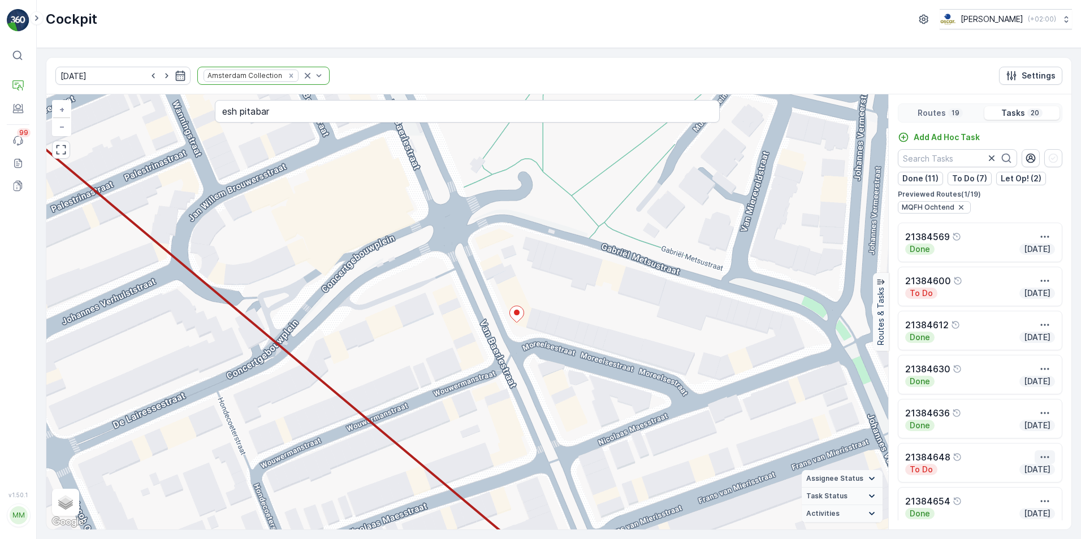
click at [1039, 455] on icon "button" at bounding box center [1044, 457] width 11 height 11
click at [1033, 388] on span "See More Details" at bounding box center [1024, 387] width 66 height 11
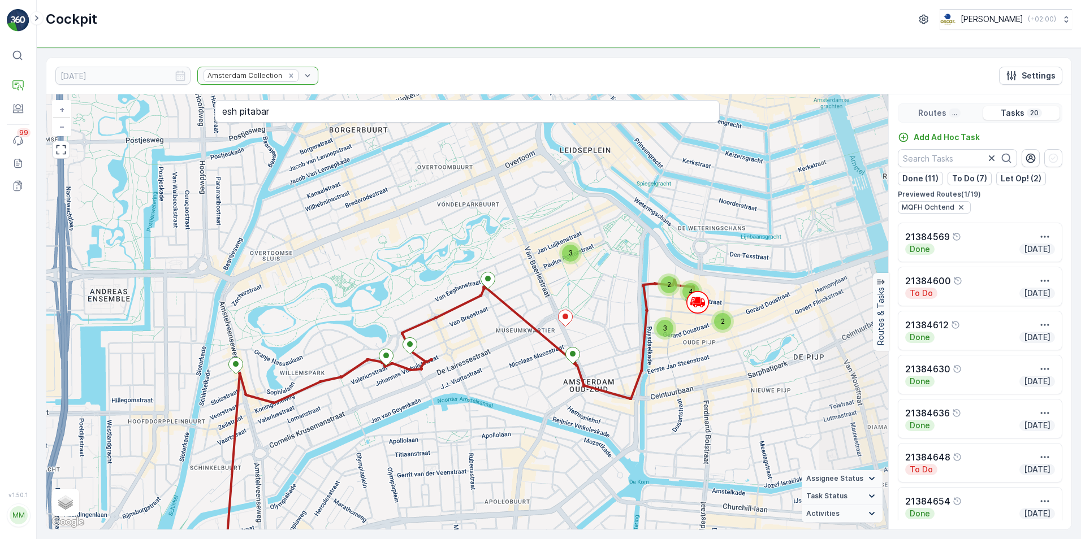
drag, startPoint x: 692, startPoint y: 355, endPoint x: 612, endPoint y: 336, distance: 83.0
click at [612, 336] on div "2 2 3 4 3 + − Satellite Roadmap Terrain Hybrid Leaflet Keyboard shortcuts Map D…" at bounding box center [467, 311] width 842 height 435
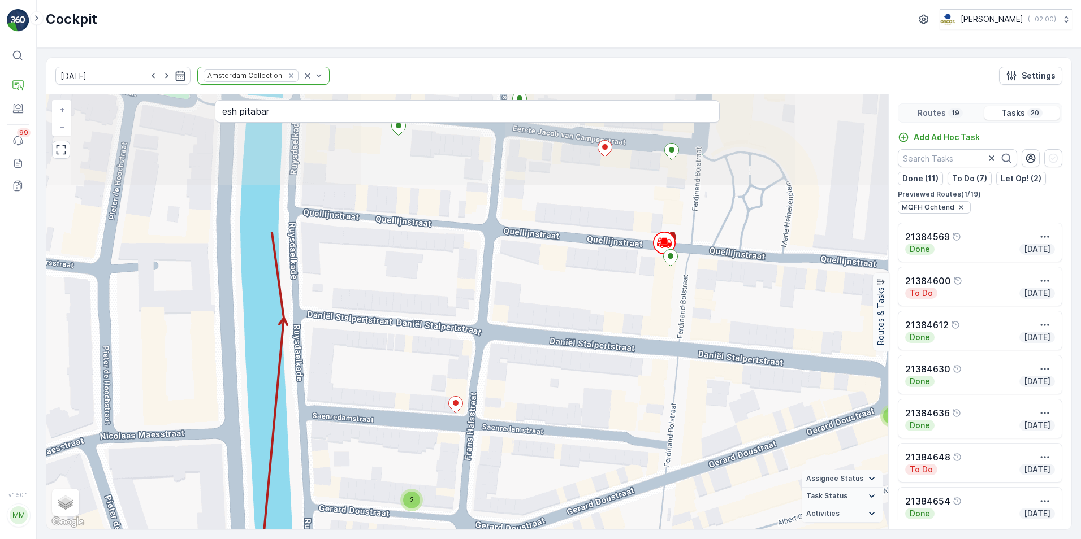
drag, startPoint x: 685, startPoint y: 231, endPoint x: 688, endPoint y: 406, distance: 175.3
click at [688, 406] on div "2 2 2 + − Satellite Roadmap Terrain Hybrid Leaflet Keyboard shortcuts Map Data …" at bounding box center [467, 311] width 842 height 435
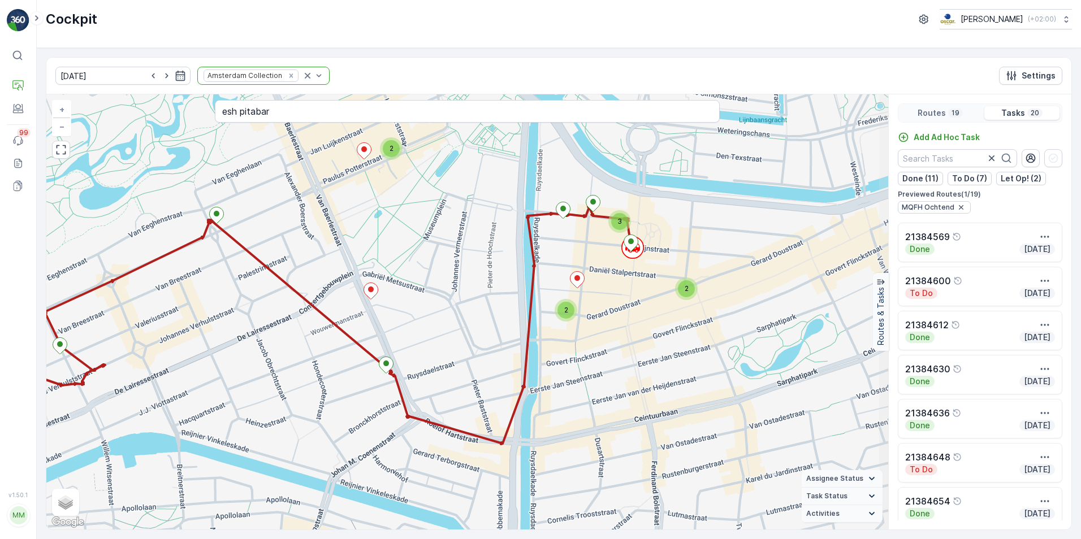
drag, startPoint x: 651, startPoint y: 342, endPoint x: 625, endPoint y: 297, distance: 51.4
click at [625, 297] on div "2 2 3 2 + − Satellite Roadmap Terrain Hybrid Leaflet Keyboard shortcuts Map Dat…" at bounding box center [467, 311] width 842 height 435
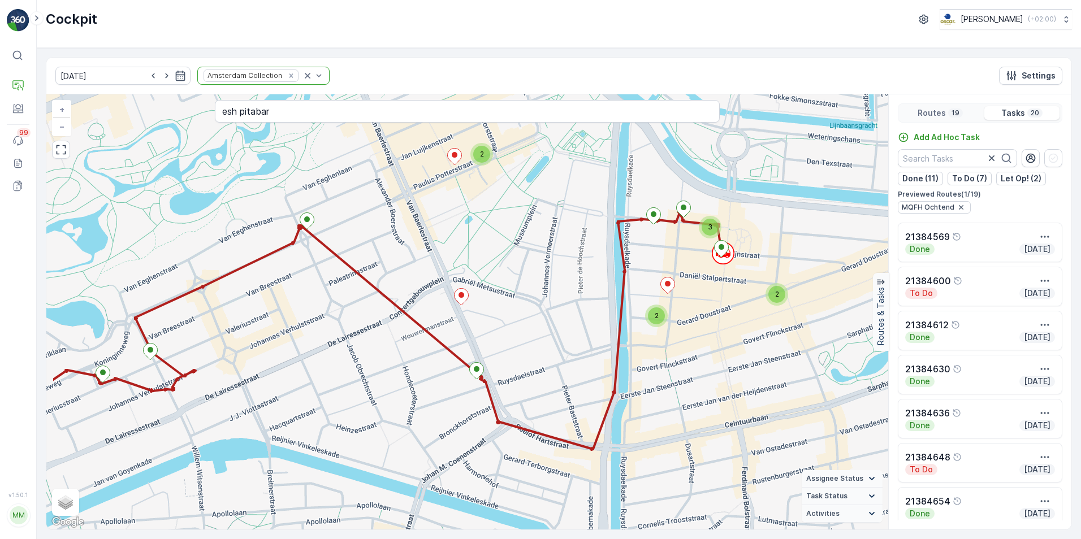
drag, startPoint x: 625, startPoint y: 297, endPoint x: 716, endPoint y: 302, distance: 91.1
click at [716, 302] on div "2 2 3 2 + − Satellite Roadmap Terrain Hybrid Leaflet Keyboard shortcuts Map Dat…" at bounding box center [467, 311] width 842 height 435
